Goal: Task Accomplishment & Management: Complete application form

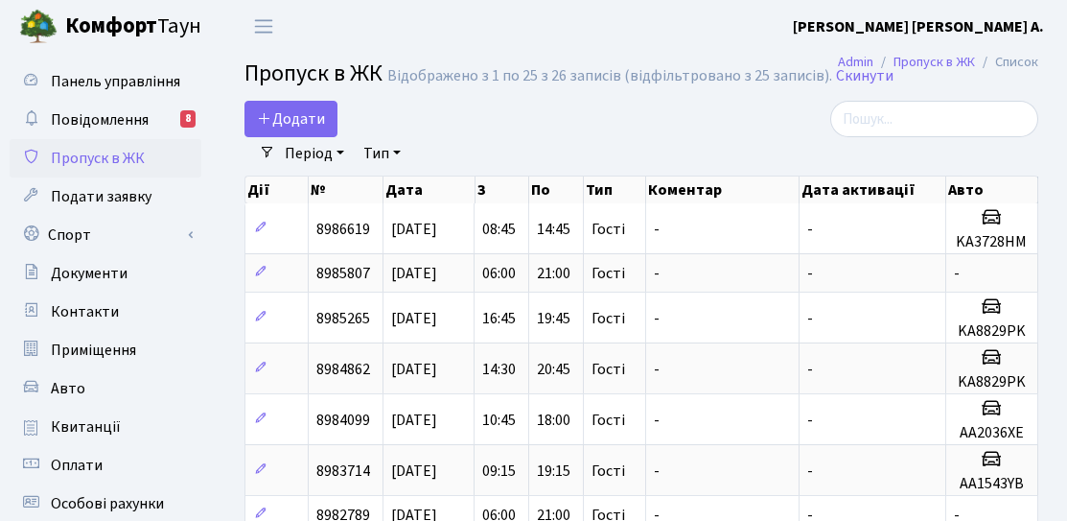
select select "25"
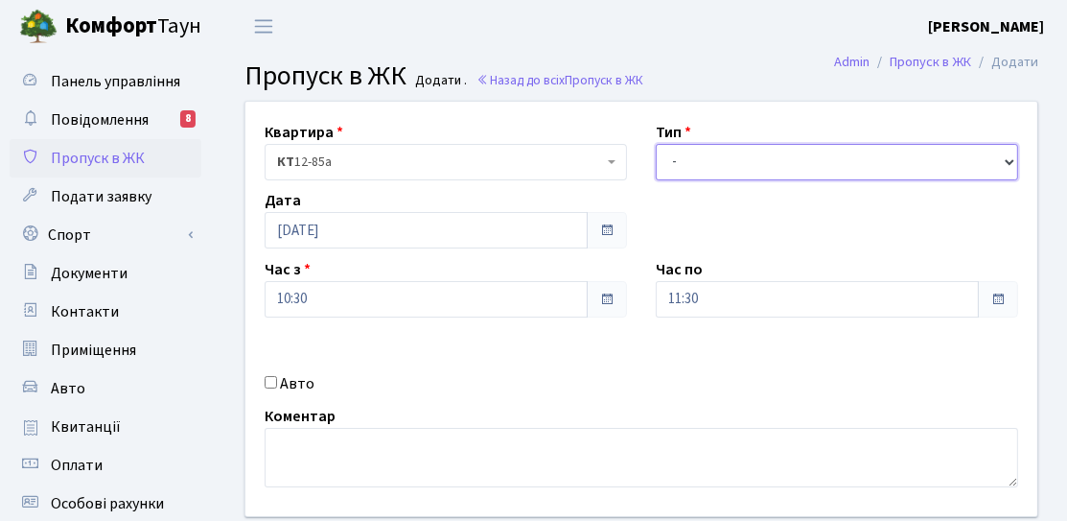
click at [684, 158] on select "- Доставка Таксі Гості Сервіс" at bounding box center [837, 162] width 362 height 36
select select "3"
click at [656, 144] on select "- Доставка Таксі Гості Сервіс" at bounding box center [837, 162] width 362 height 36
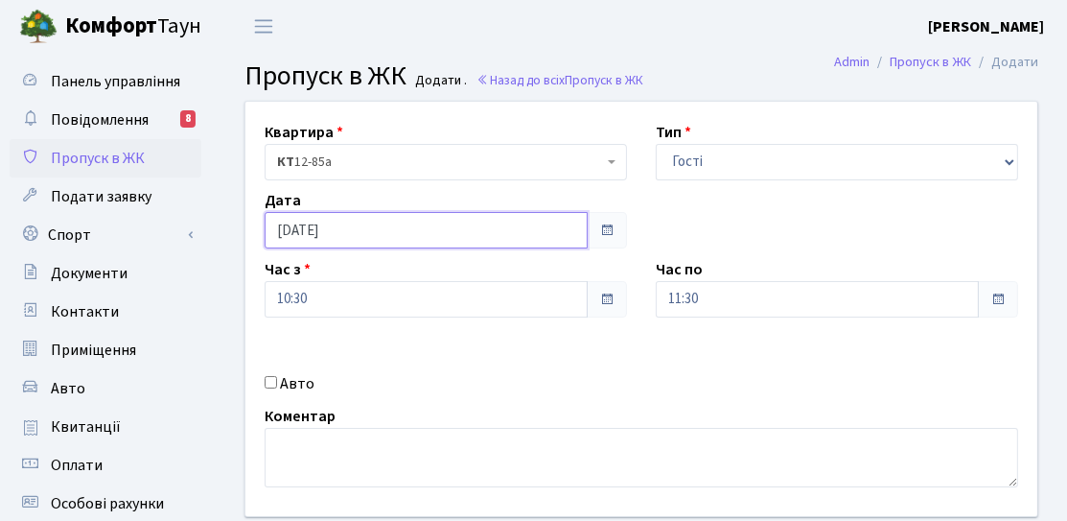
click at [367, 224] on input "[DATE]" at bounding box center [426, 230] width 323 height 36
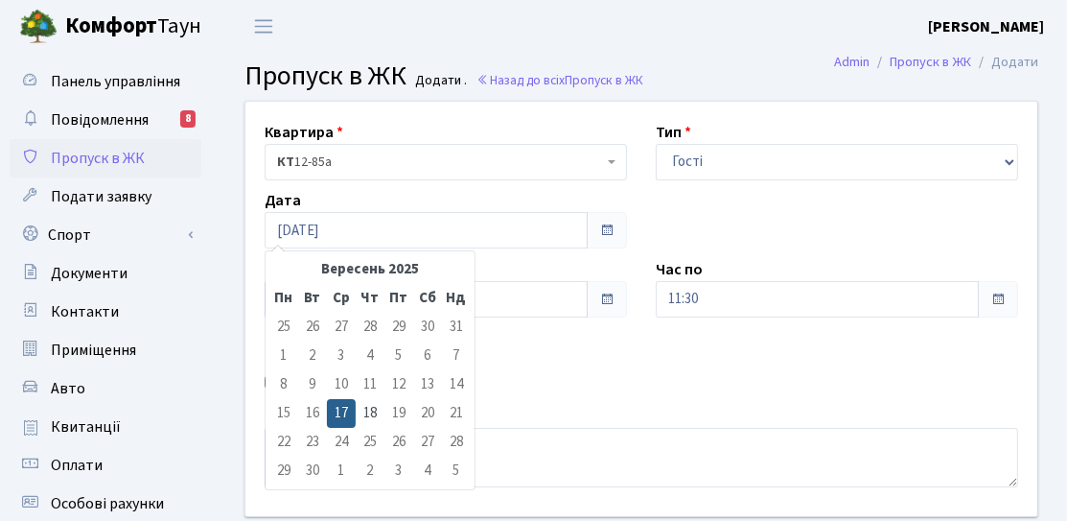
click at [429, 442] on td "27" at bounding box center [427, 442] width 29 height 29
click at [423, 441] on td "27" at bounding box center [427, 442] width 29 height 29
click at [423, 439] on td "27" at bounding box center [427, 442] width 29 height 29
click at [515, 356] on div "Квартира <b>КТ</b>&nbsp;&nbsp;&nbsp;&nbsp;12-85а КТ 12-85а Тип - Доставка Таксі…" at bounding box center [641, 309] width 821 height 414
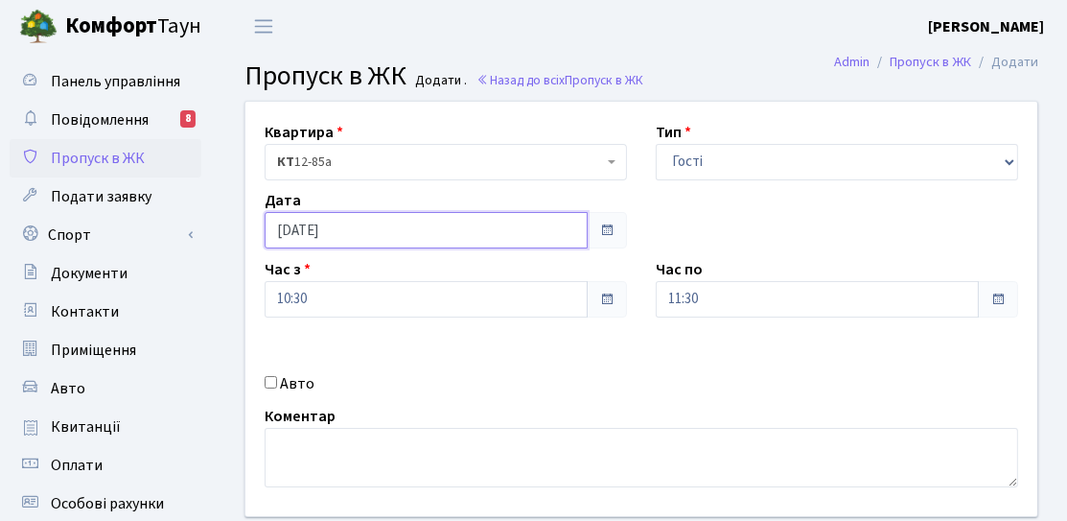
click at [377, 220] on input "[DATE]" at bounding box center [426, 230] width 323 height 36
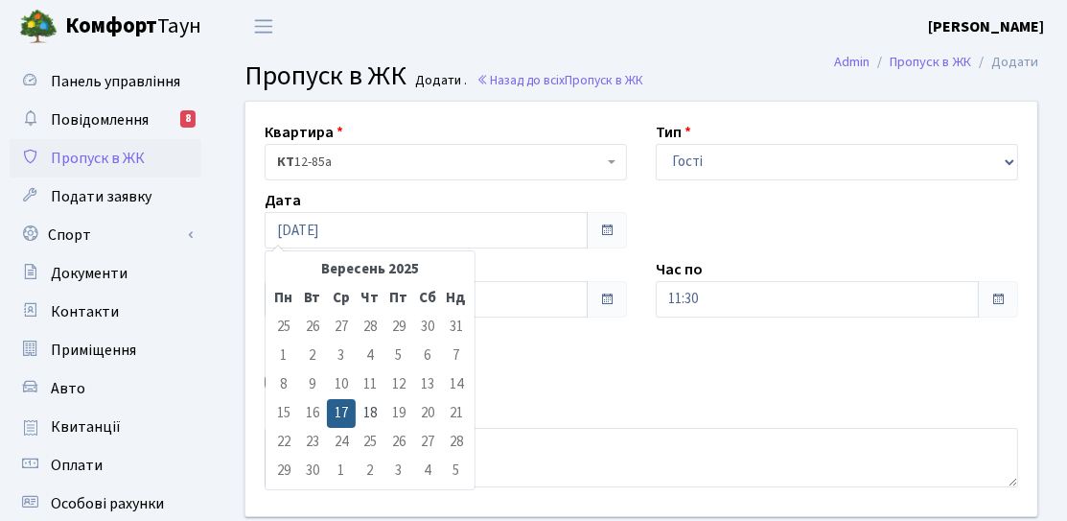
click at [451, 418] on td "21" at bounding box center [456, 413] width 29 height 29
click at [456, 412] on td "21" at bounding box center [456, 413] width 29 height 29
click at [489, 393] on div "Авто" at bounding box center [445, 383] width 391 height 23
